Goal: Navigation & Orientation: Find specific page/section

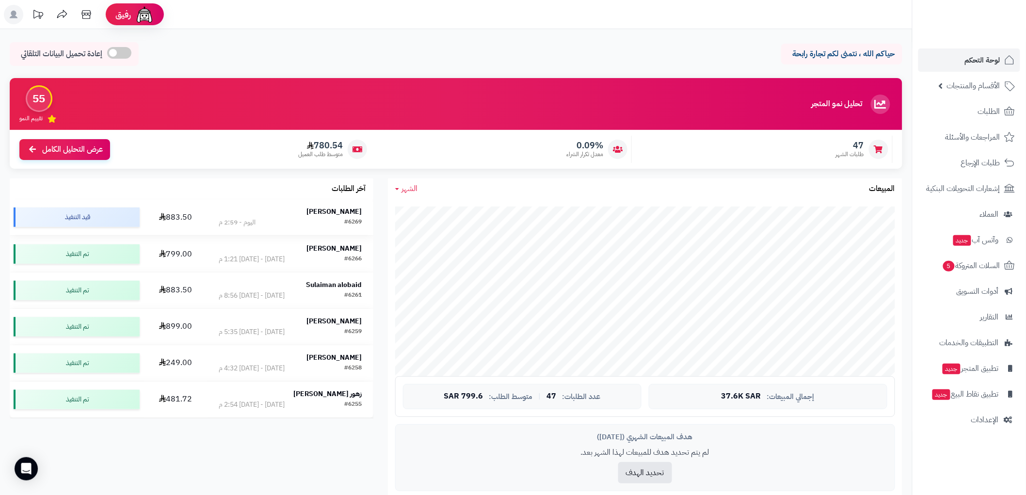
click at [327, 214] on strong "[PERSON_NAME]" at bounding box center [334, 212] width 55 height 10
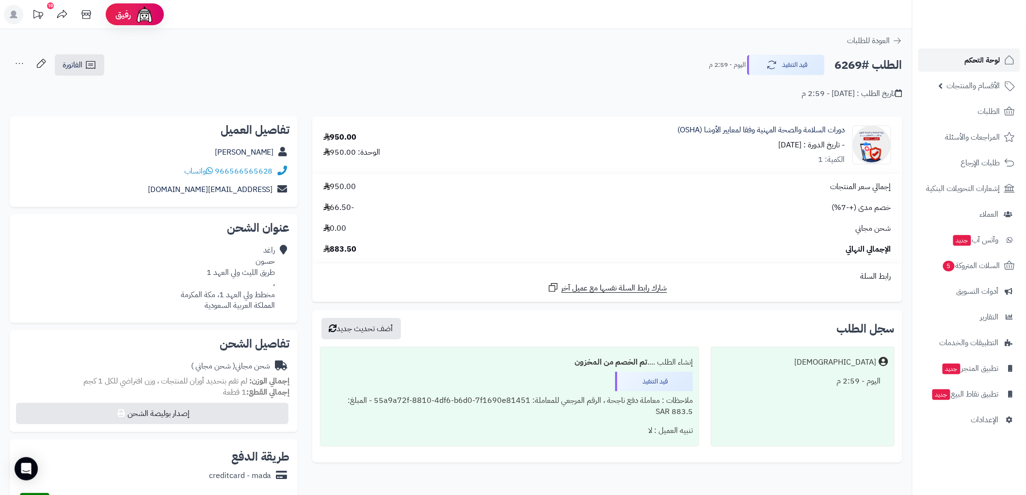
click at [982, 60] on span "لوحة التحكم" at bounding box center [982, 60] width 35 height 14
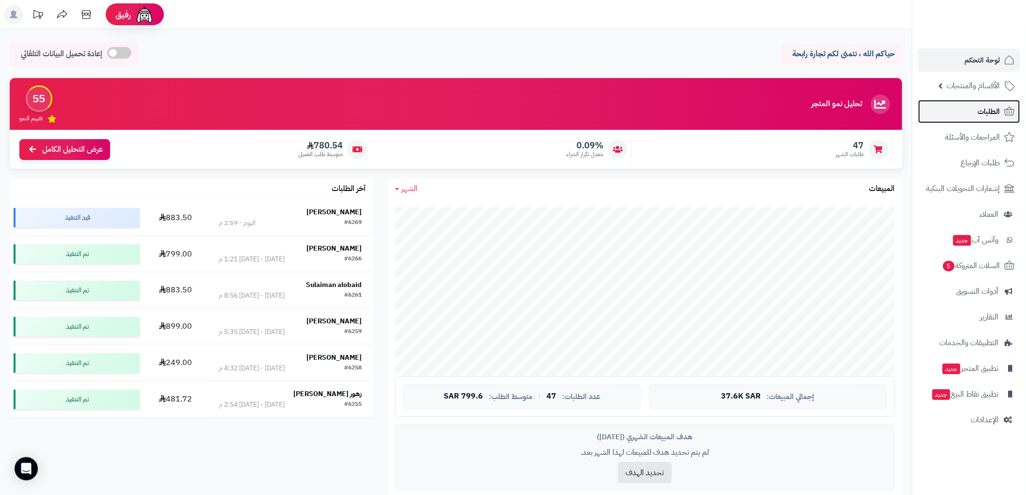
click at [985, 115] on span "الطلبات" at bounding box center [989, 112] width 22 height 14
click at [977, 113] on link "الطلبات" at bounding box center [969, 111] width 102 height 23
click at [978, 265] on span "السلات المتروكة 5" at bounding box center [970, 266] width 59 height 14
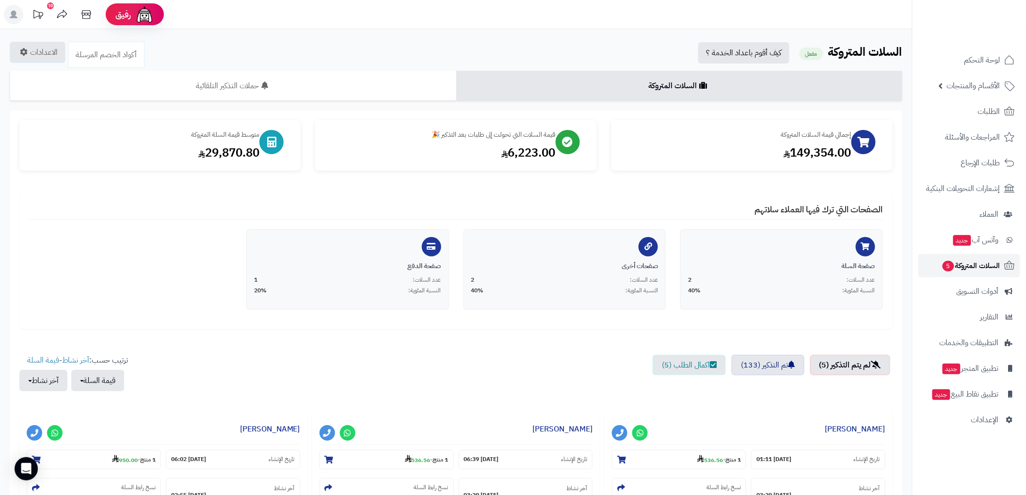
click at [962, 261] on span "السلات المتروكة 5" at bounding box center [970, 266] width 59 height 14
click at [996, 57] on span "لوحة التحكم" at bounding box center [982, 60] width 35 height 14
